Goal: Book appointment/travel/reservation

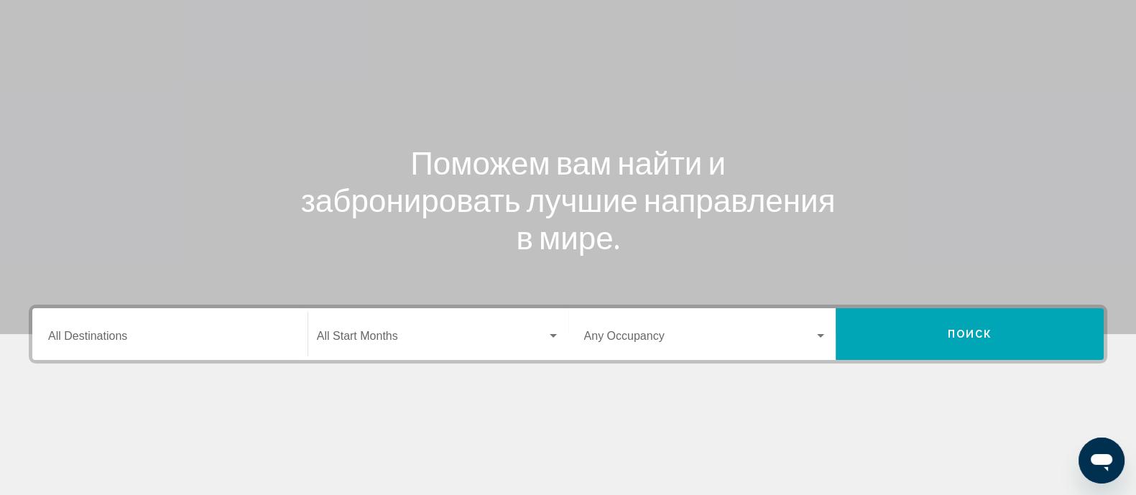
scroll to position [179, 0]
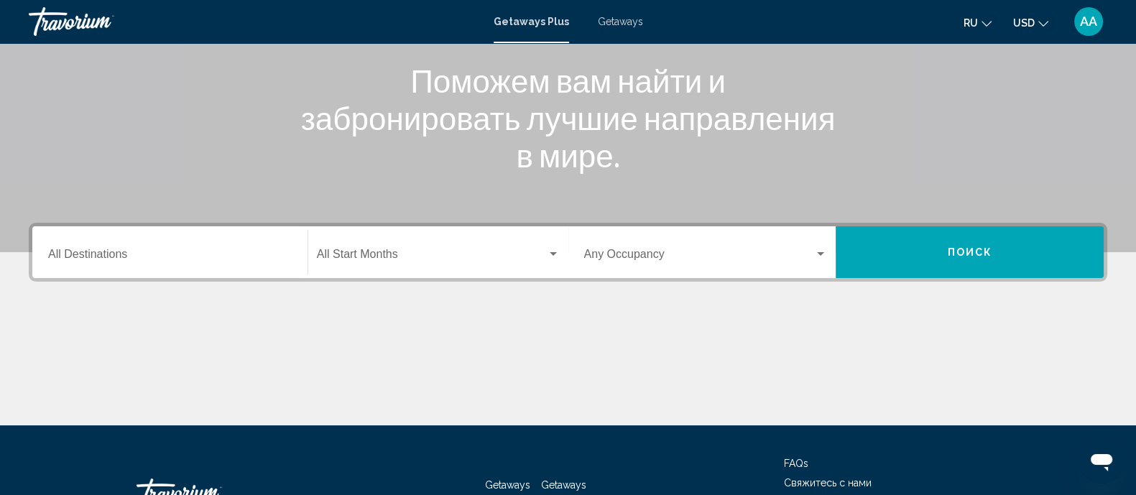
click at [132, 257] on input "Destination All Destinations" at bounding box center [170, 257] width 244 height 13
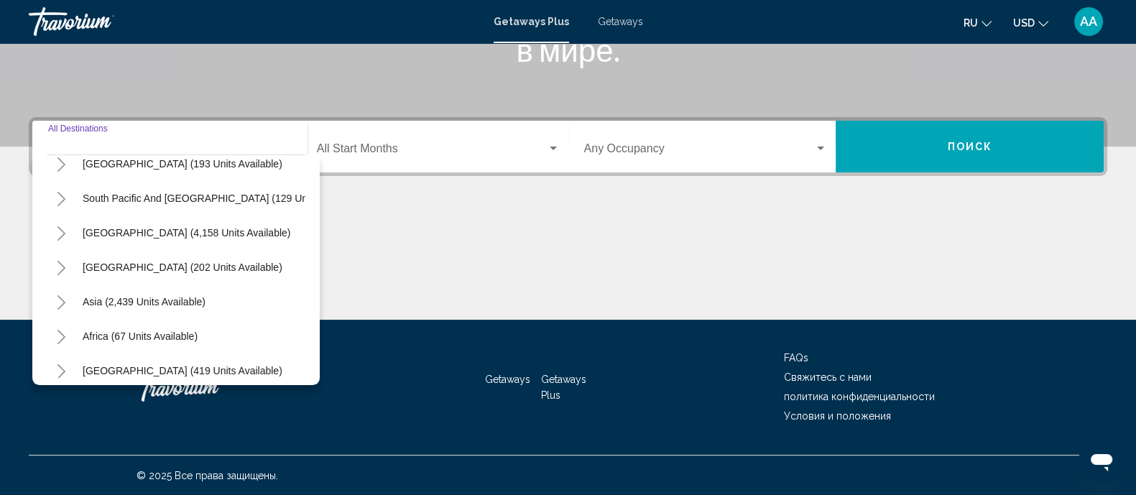
scroll to position [246, 0]
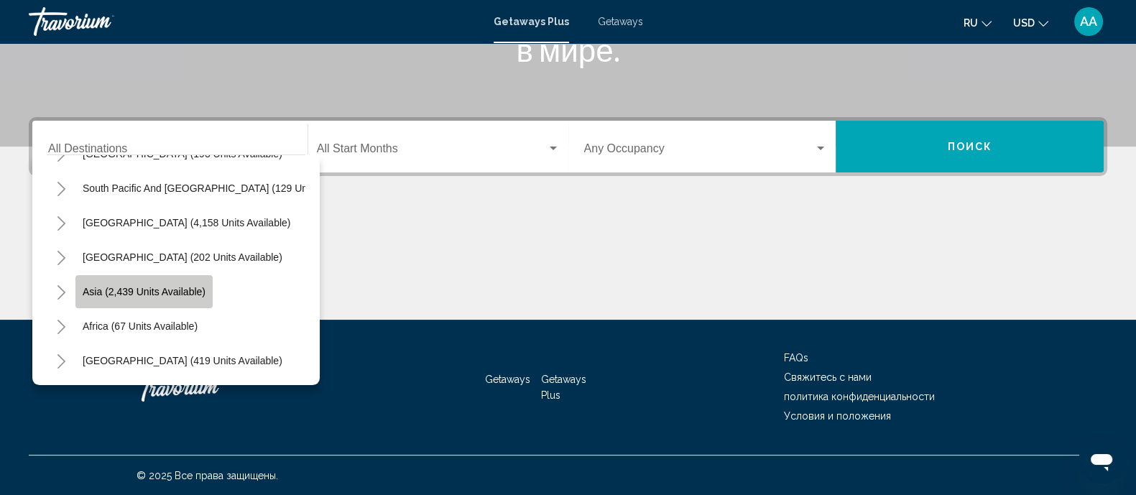
click at [129, 286] on span "Asia (2,439 units available)" at bounding box center [144, 291] width 123 height 11
type input "**********"
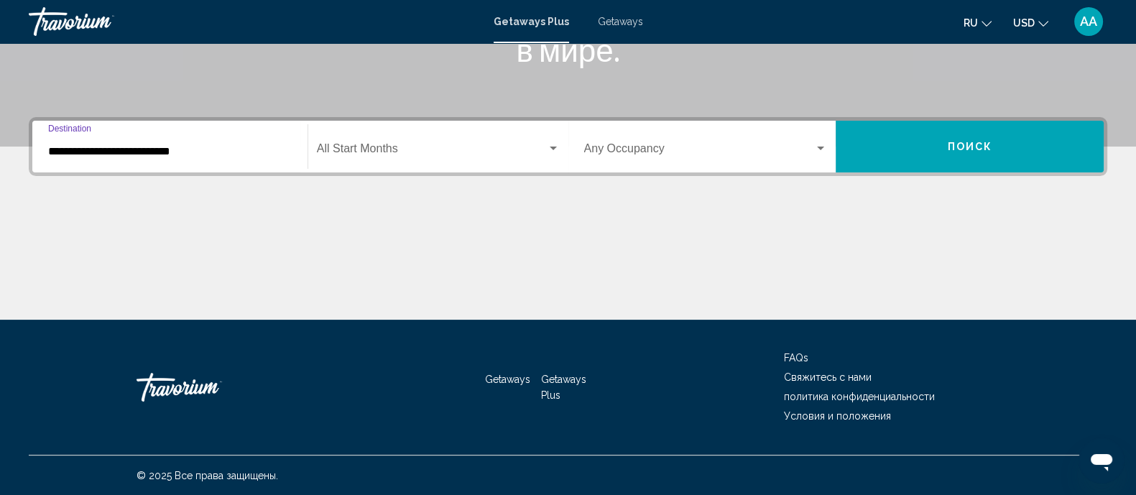
click at [692, 136] on div "Occupancy Any Occupancy" at bounding box center [706, 146] width 244 height 45
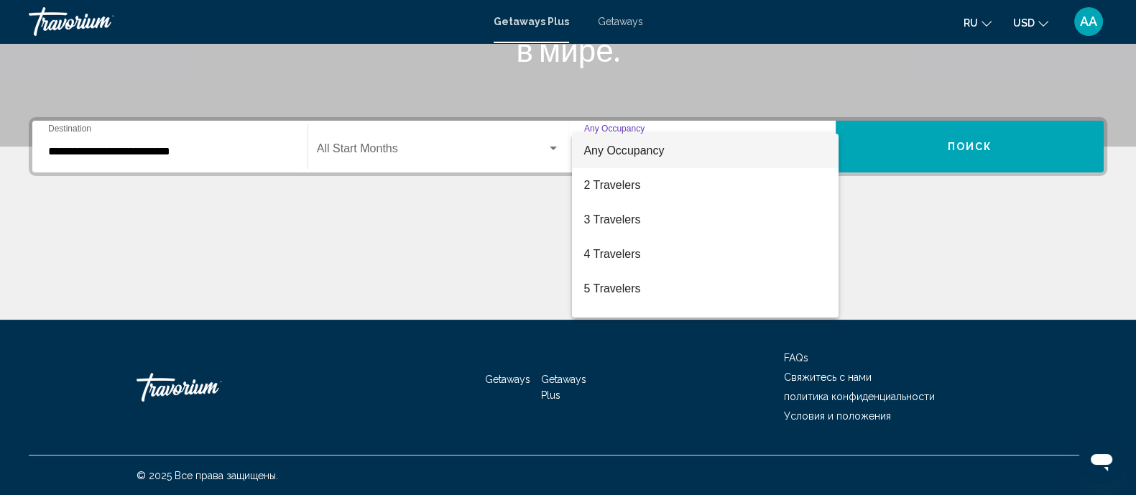
click at [151, 158] on div at bounding box center [568, 247] width 1136 height 495
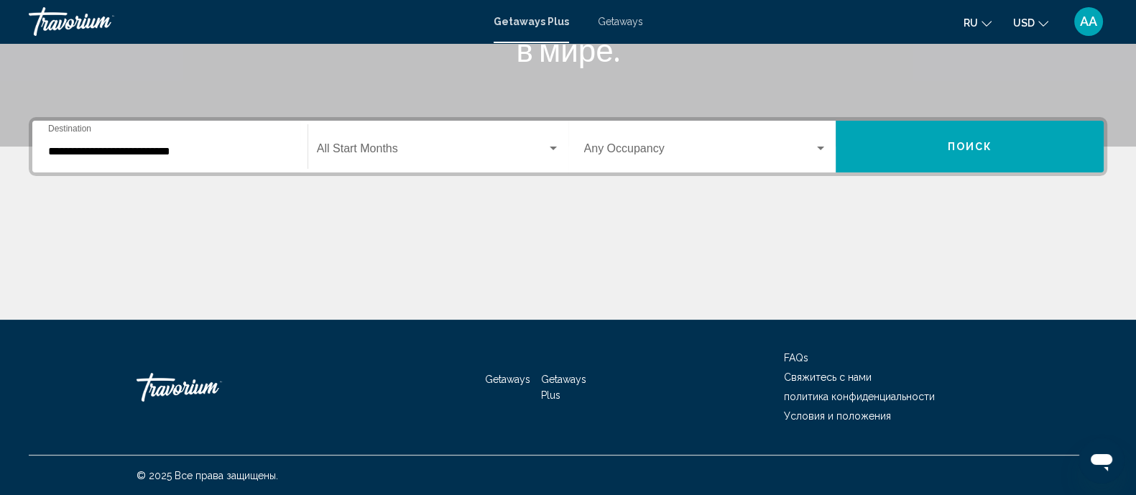
click at [176, 149] on input "**********" at bounding box center [170, 151] width 244 height 13
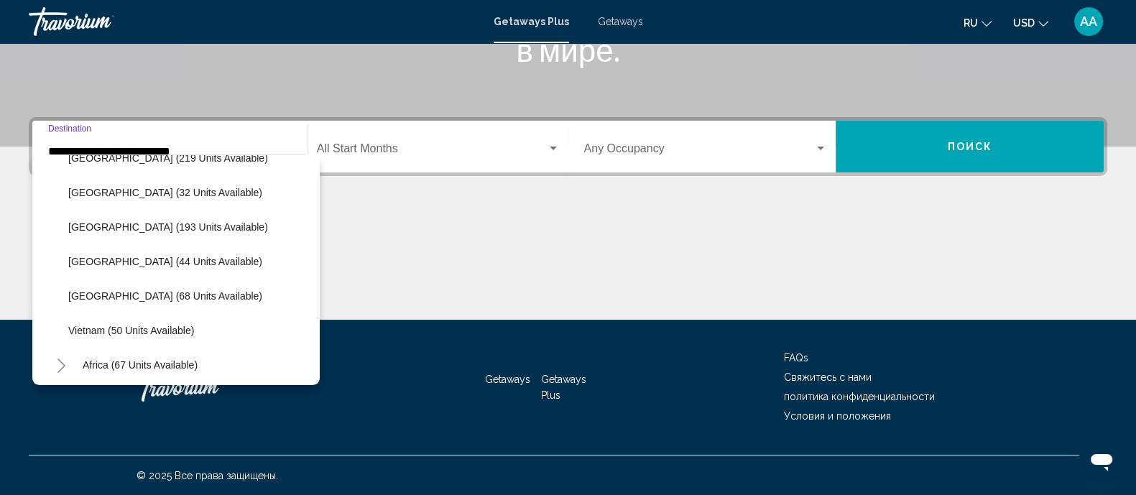
scroll to position [591, 0]
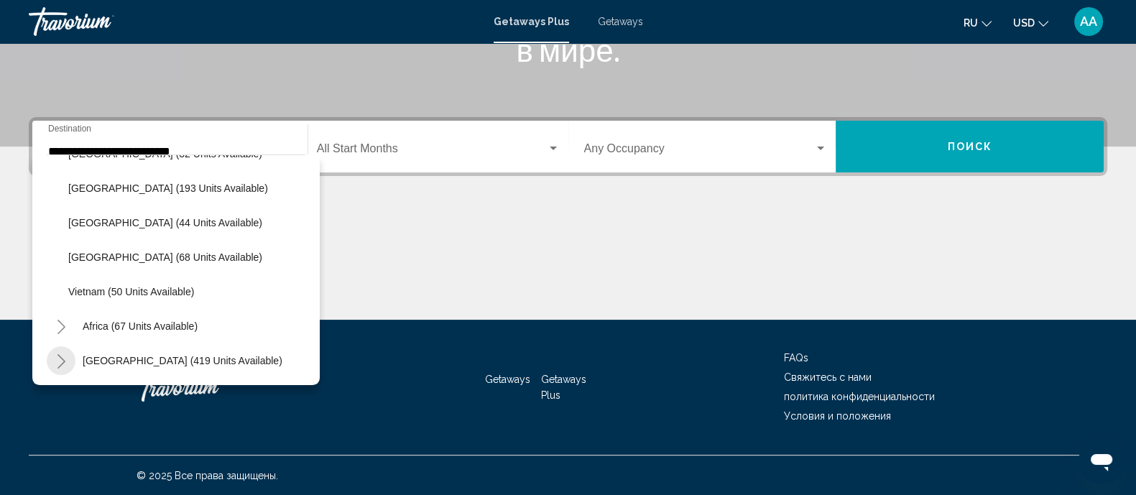
click at [62, 354] on icon "Toggle Middle East (419 units available)" at bounding box center [61, 361] width 11 height 14
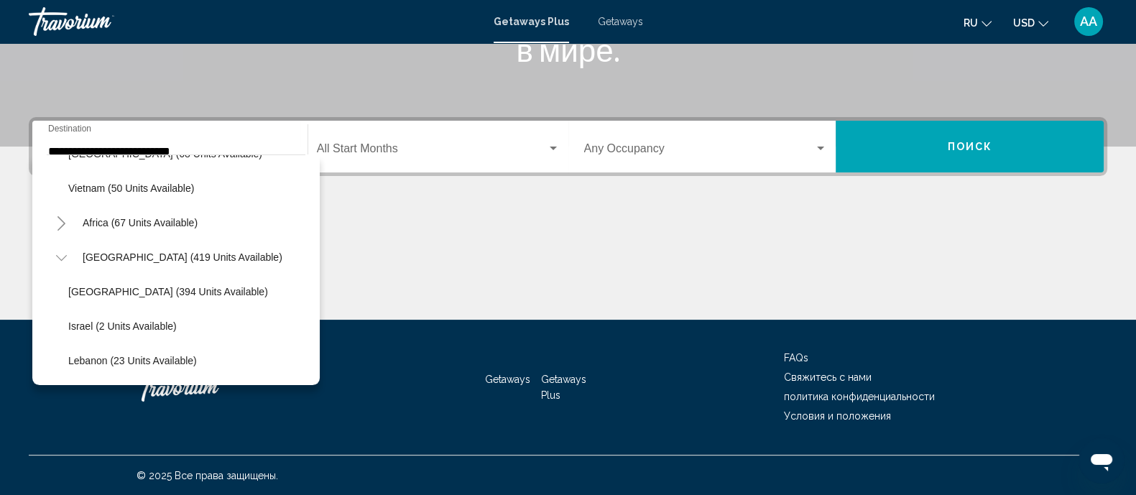
scroll to position [694, 0]
click at [608, 146] on span "Search widget" at bounding box center [699, 151] width 231 height 13
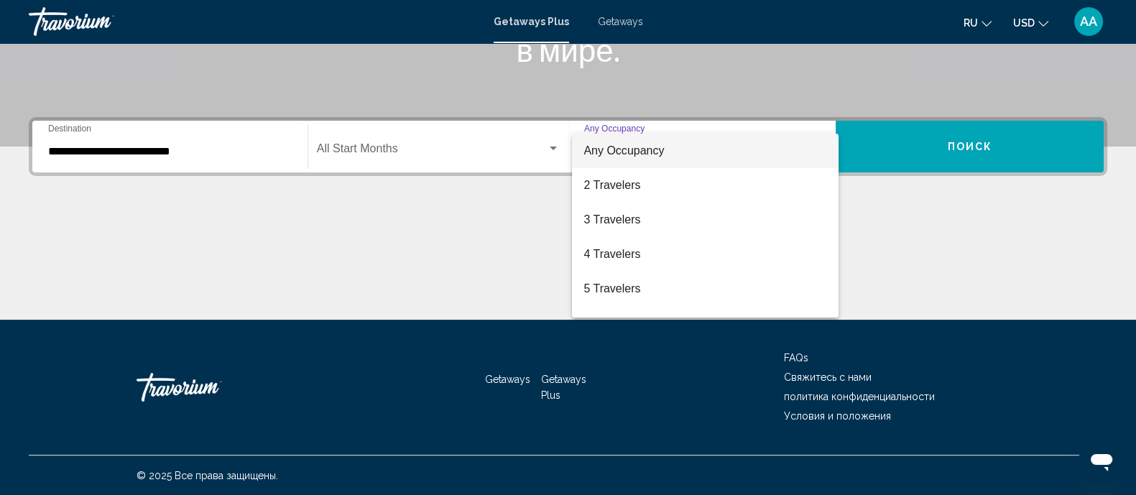
click at [455, 161] on div at bounding box center [568, 247] width 1136 height 495
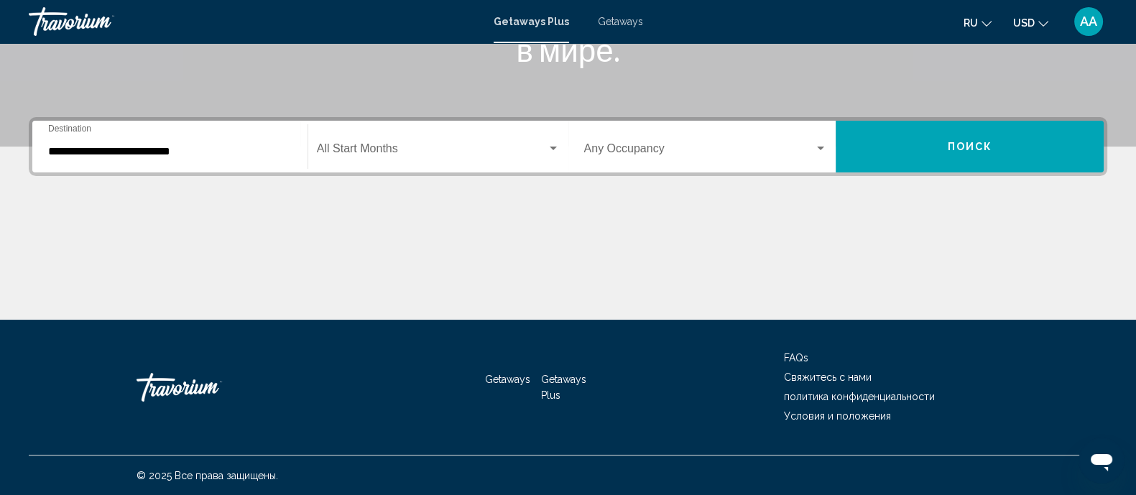
click at [341, 147] on span "Search widget" at bounding box center [432, 151] width 230 height 13
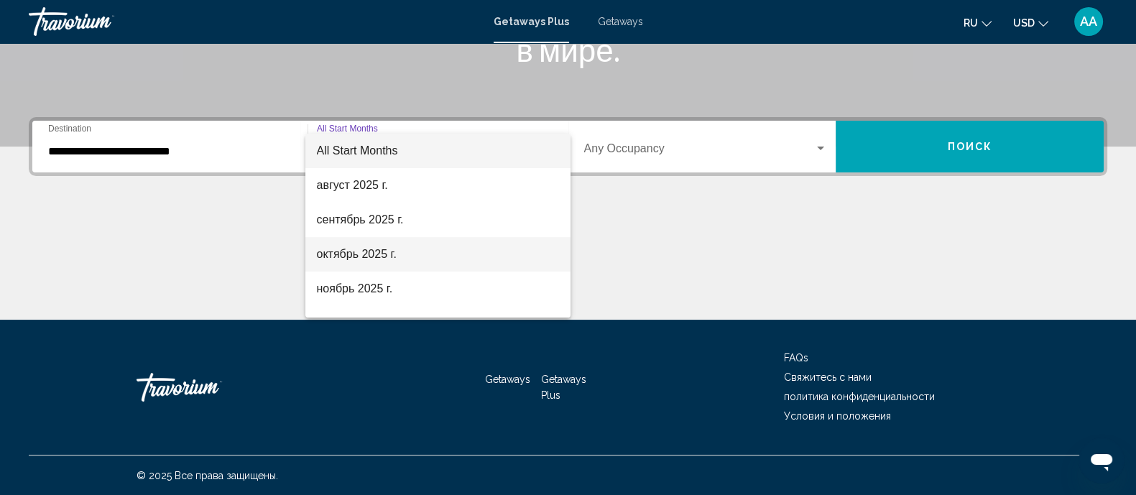
click at [349, 249] on span "октябрь 2025 г." at bounding box center [438, 254] width 243 height 34
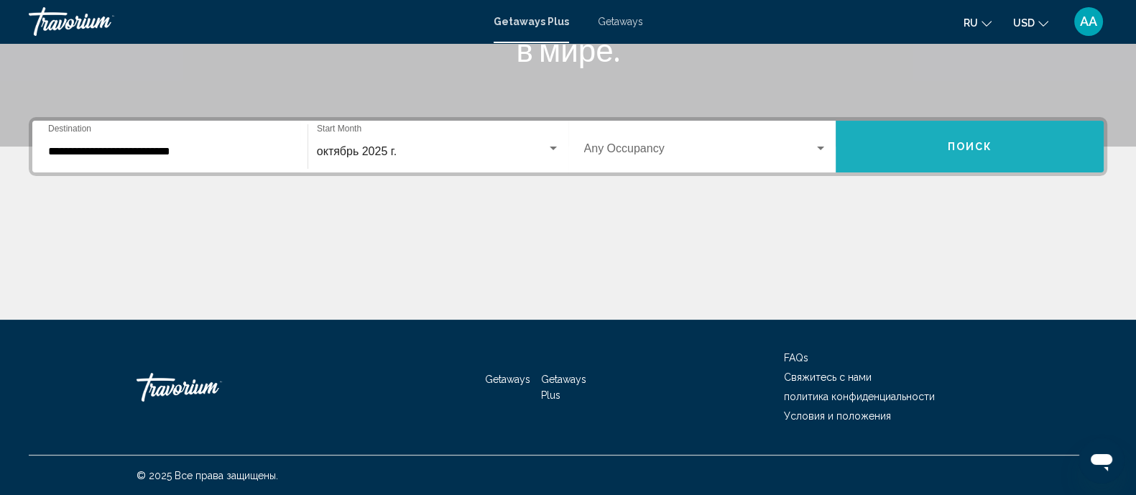
click at [940, 148] on button "Поиск" at bounding box center [969, 147] width 268 height 52
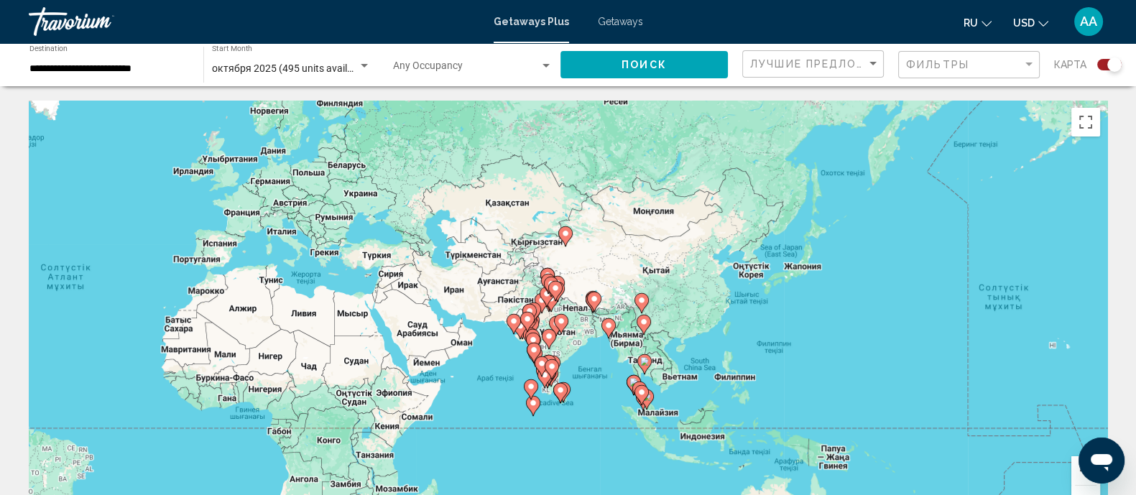
drag, startPoint x: 904, startPoint y: 414, endPoint x: 439, endPoint y: 397, distance: 465.8
click at [439, 397] on div "Пернетақта арқылы сүйреуді іске қосу үшін Alt + Enter пернелерін басыңыз. Перне…" at bounding box center [568, 316] width 1078 height 431
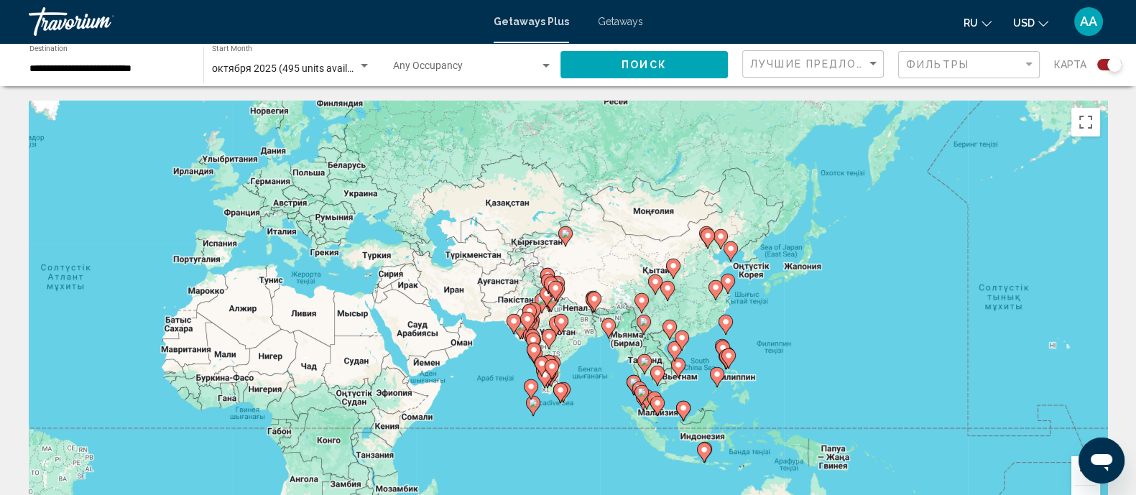
scroll to position [89, 0]
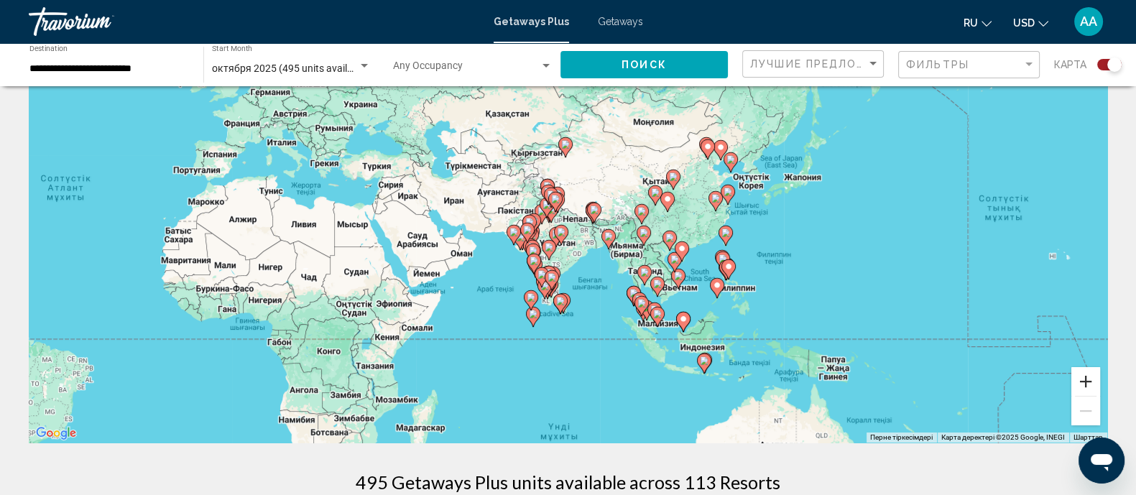
click at [1085, 379] on button "Ұлғайту" at bounding box center [1085, 381] width 29 height 29
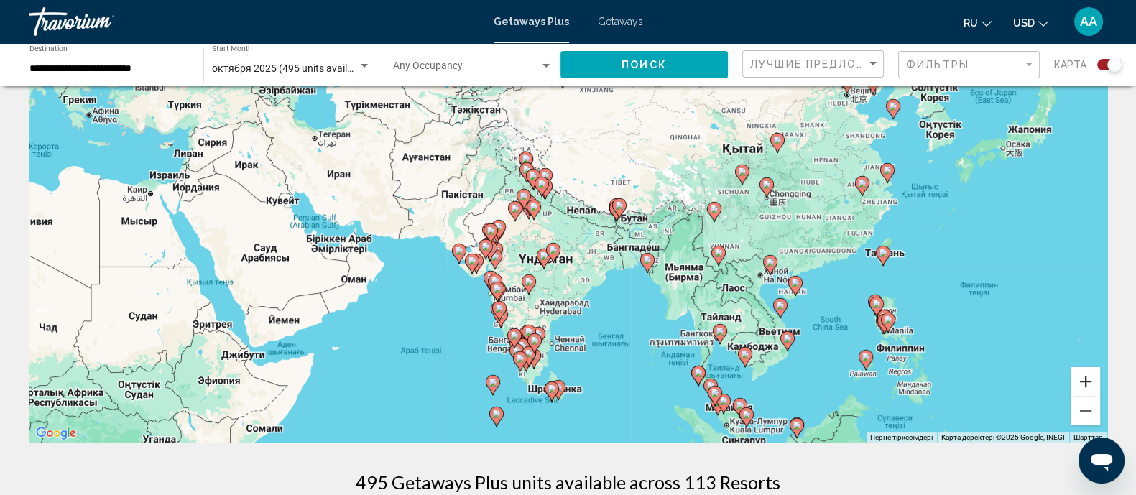
click at [1083, 377] on button "Ұлғайту" at bounding box center [1085, 381] width 29 height 29
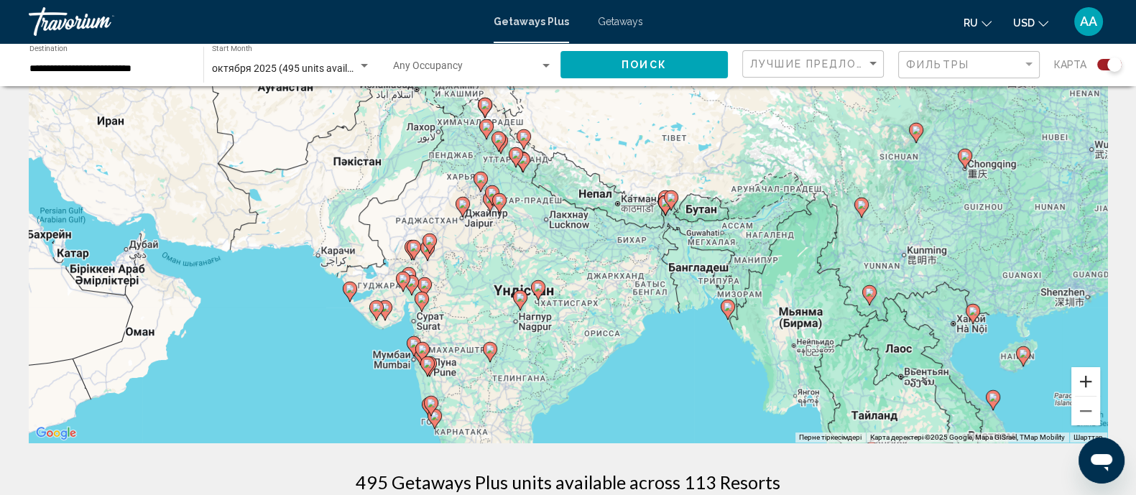
click at [1083, 377] on button "Ұлғайту" at bounding box center [1085, 381] width 29 height 29
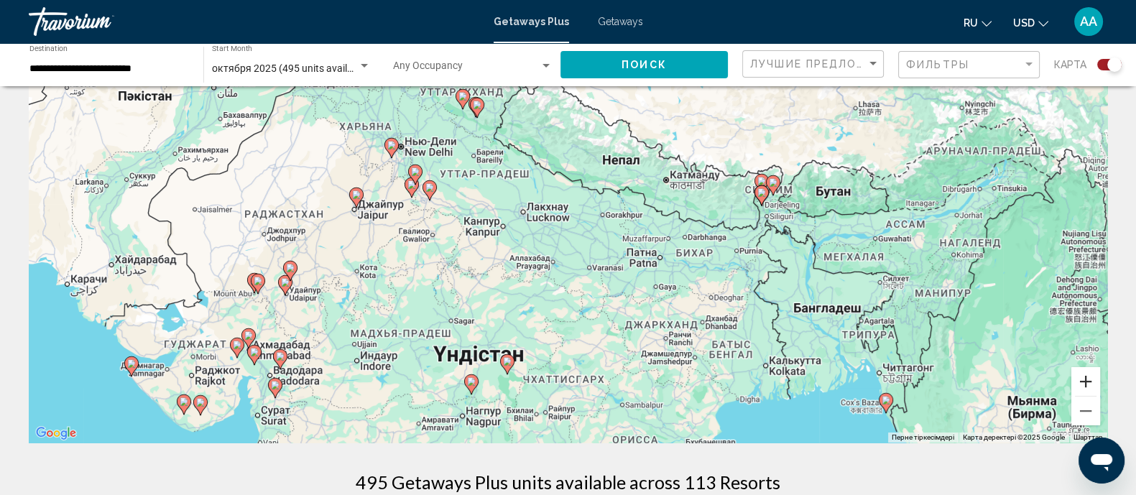
click at [1083, 377] on button "Ұлғайту" at bounding box center [1085, 381] width 29 height 29
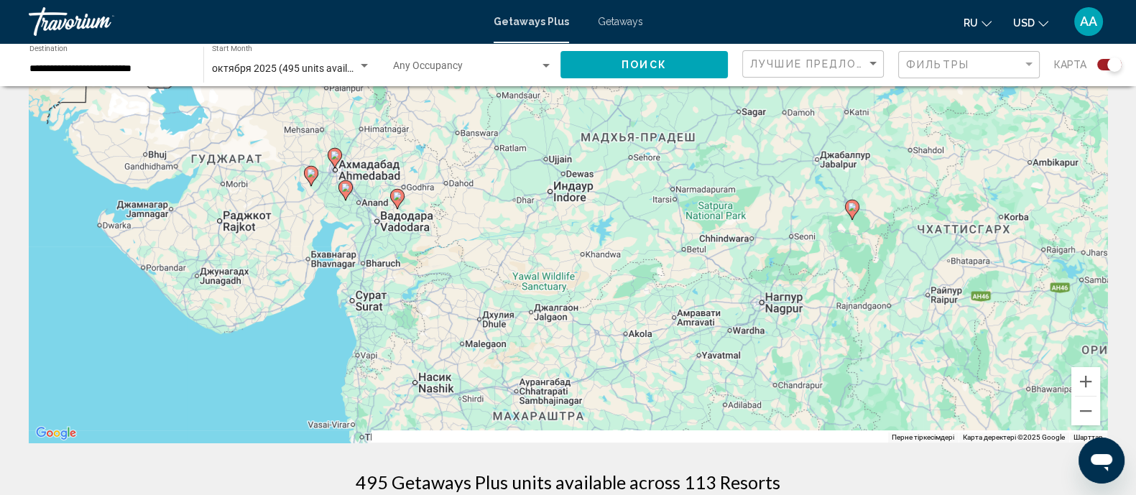
drag, startPoint x: 402, startPoint y: 279, endPoint x: 807, endPoint y: -27, distance: 507.6
click at [807, 0] on html "**********" at bounding box center [568, 158] width 1136 height 495
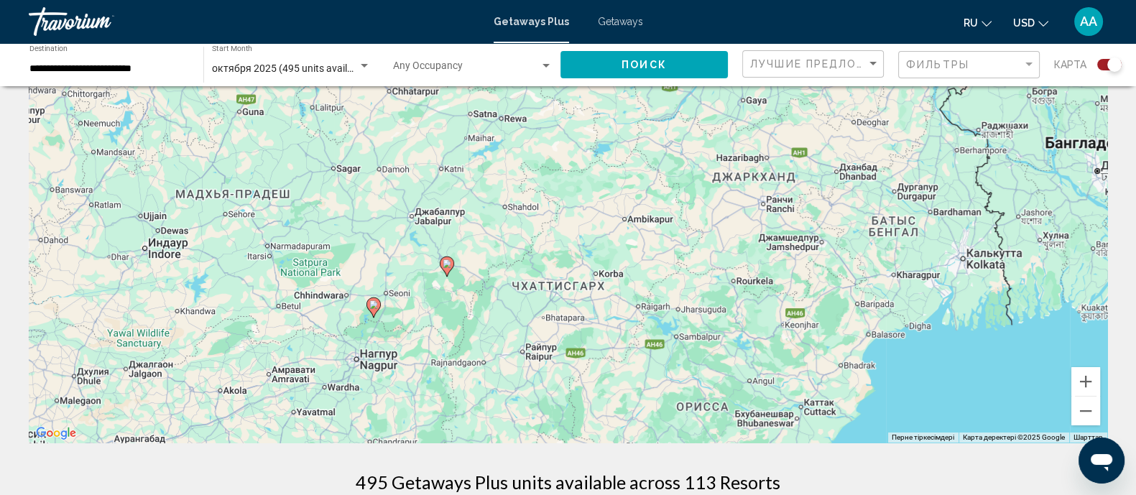
drag, startPoint x: 870, startPoint y: 353, endPoint x: 469, endPoint y: 364, distance: 401.0
click at [460, 412] on div "Пернетақта арқылы сүйреуді іске қосу үшін Alt + Enter пернелерін басыңыз. Перне…" at bounding box center [568, 226] width 1078 height 431
